Goal: Ask a question

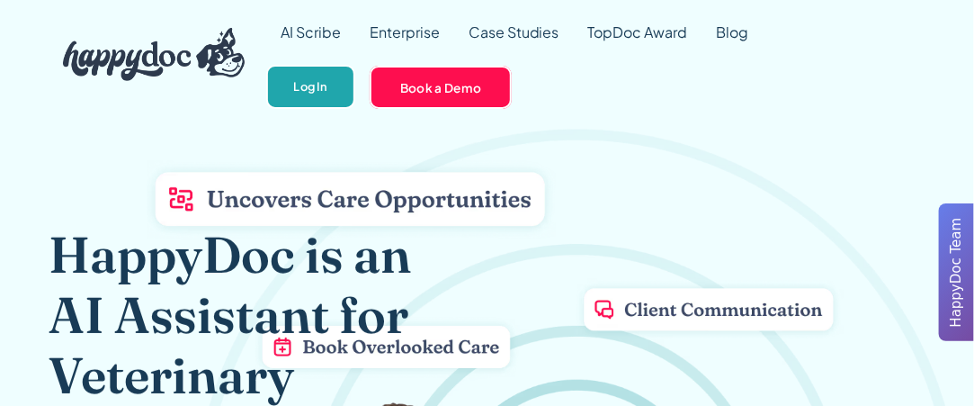
click at [318, 92] on link "Log In" at bounding box center [310, 87] width 89 height 44
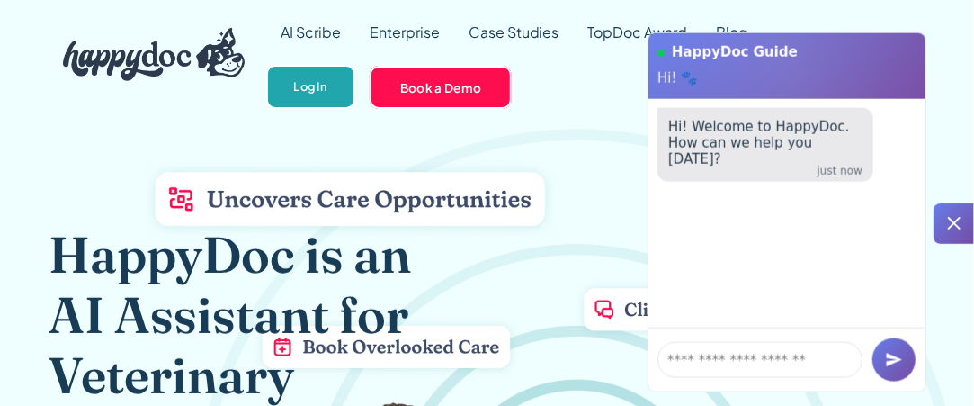
click at [321, 81] on link "Log In" at bounding box center [310, 87] width 89 height 44
click at [966, 227] on div at bounding box center [954, 223] width 40 height 40
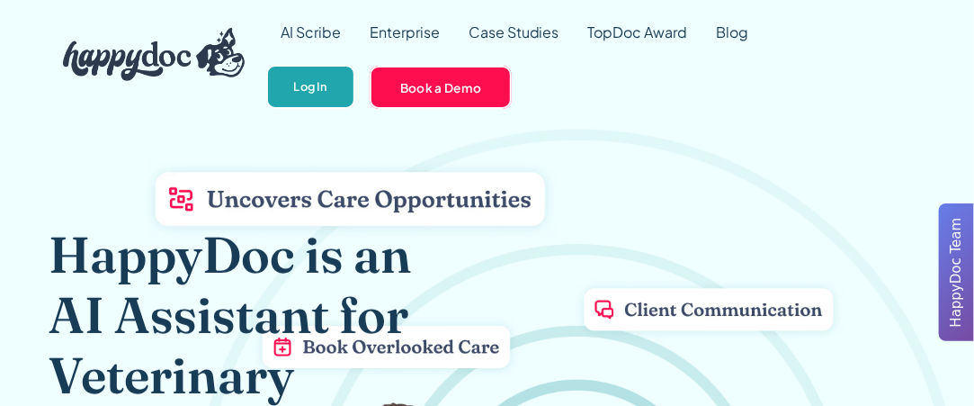
click at [309, 82] on link "Log In" at bounding box center [310, 87] width 89 height 44
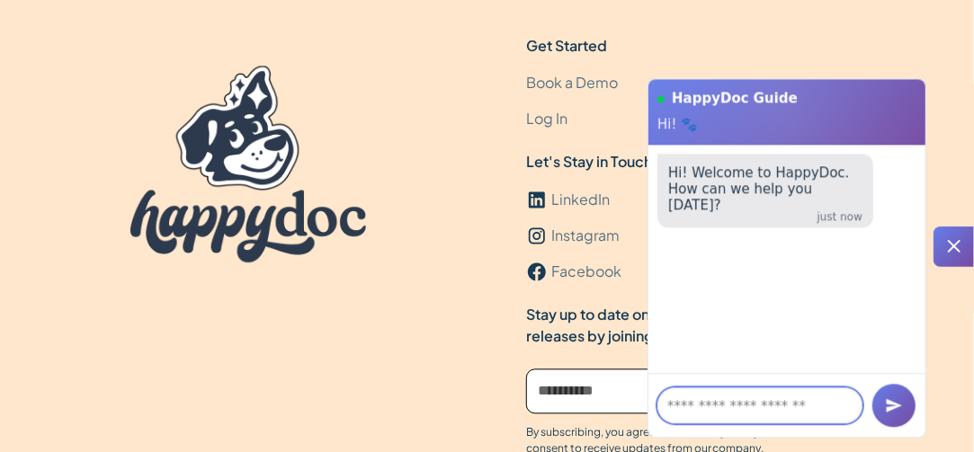
scroll to position [5684, 0]
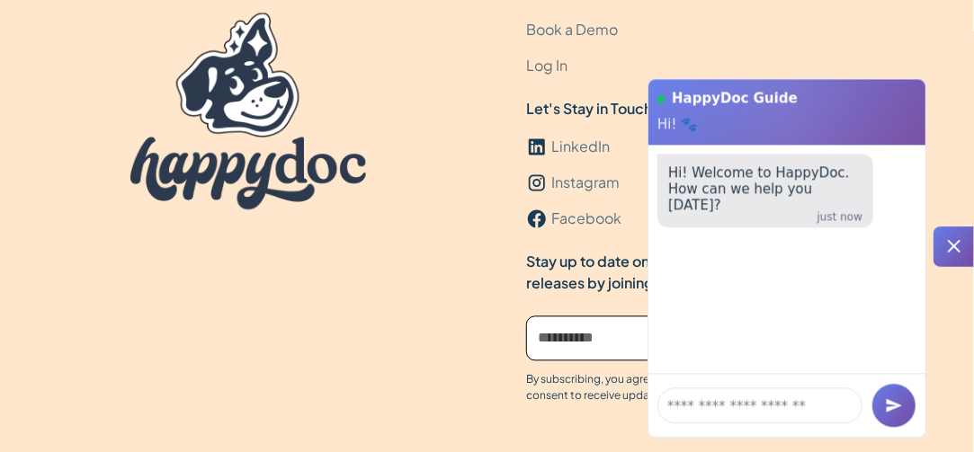
click at [547, 62] on link "Log In" at bounding box center [546, 67] width 41 height 36
click at [781, 402] on textarea at bounding box center [760, 406] width 205 height 36
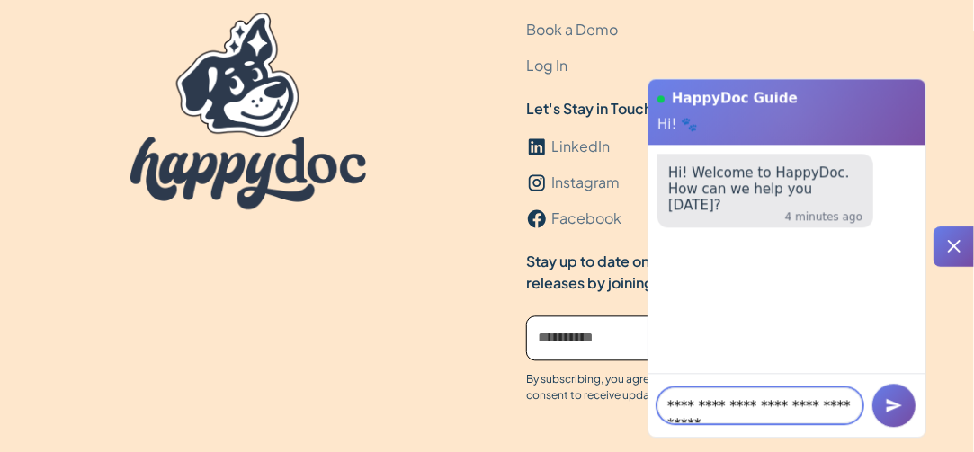
scroll to position [10, 0]
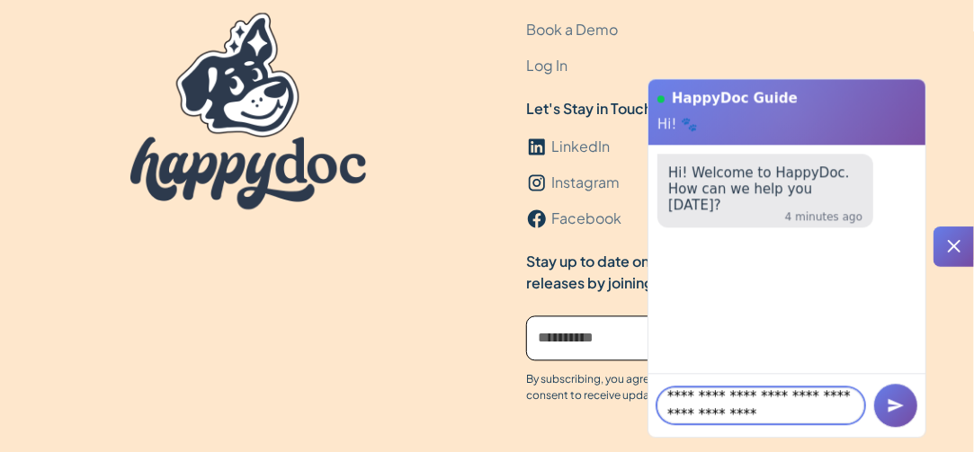
type textarea "**********"
click at [904, 405] on icon "submit" at bounding box center [896, 406] width 18 height 18
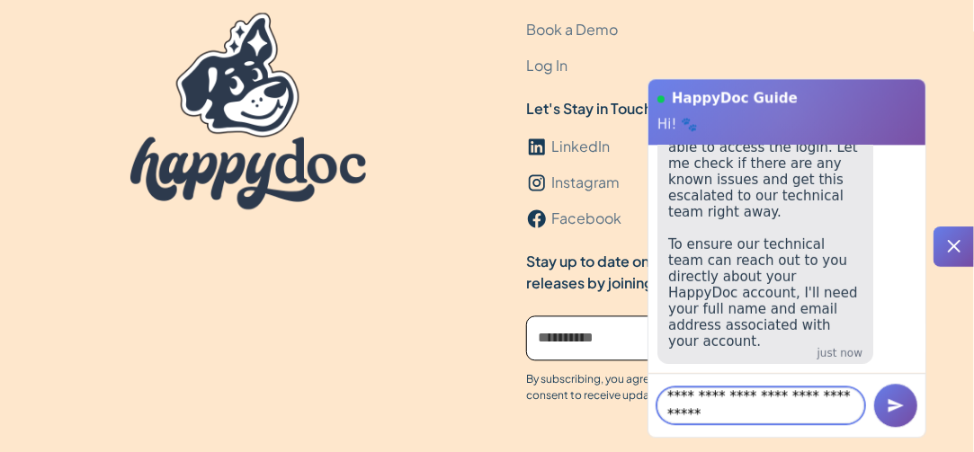
type textarea "**********"
click at [889, 399] on icon "submit" at bounding box center [896, 406] width 18 height 18
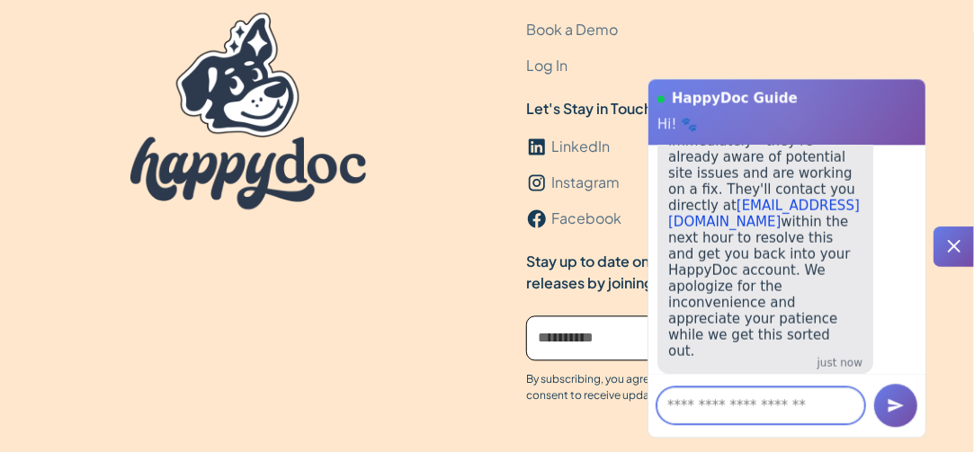
scroll to position [615, 0]
